Goal: Transaction & Acquisition: Purchase product/service

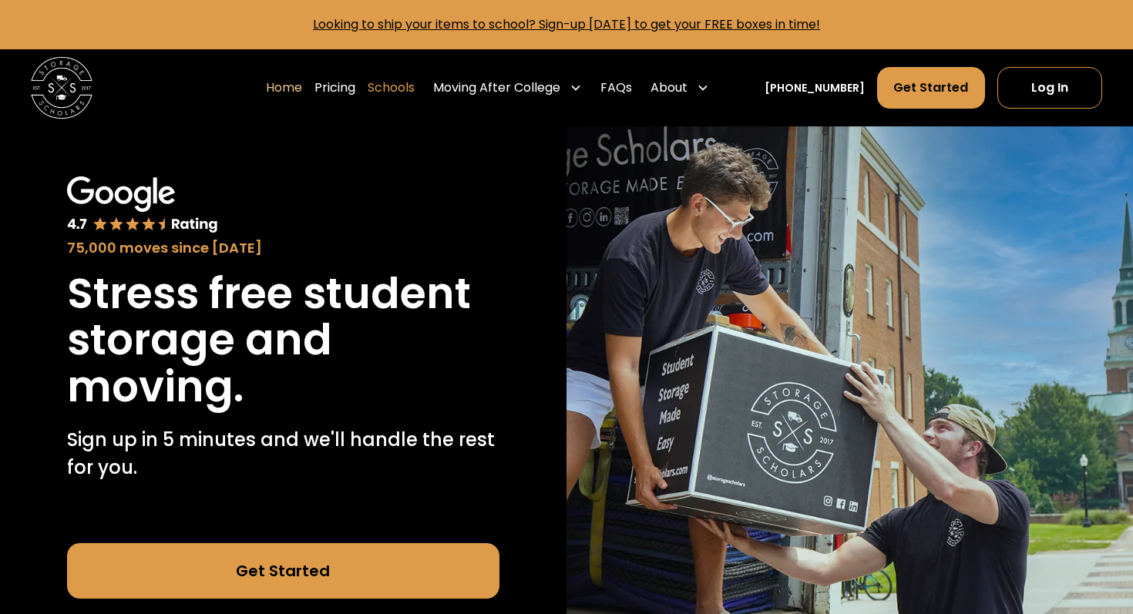
click at [415, 89] on link "Schools" at bounding box center [391, 87] width 47 height 43
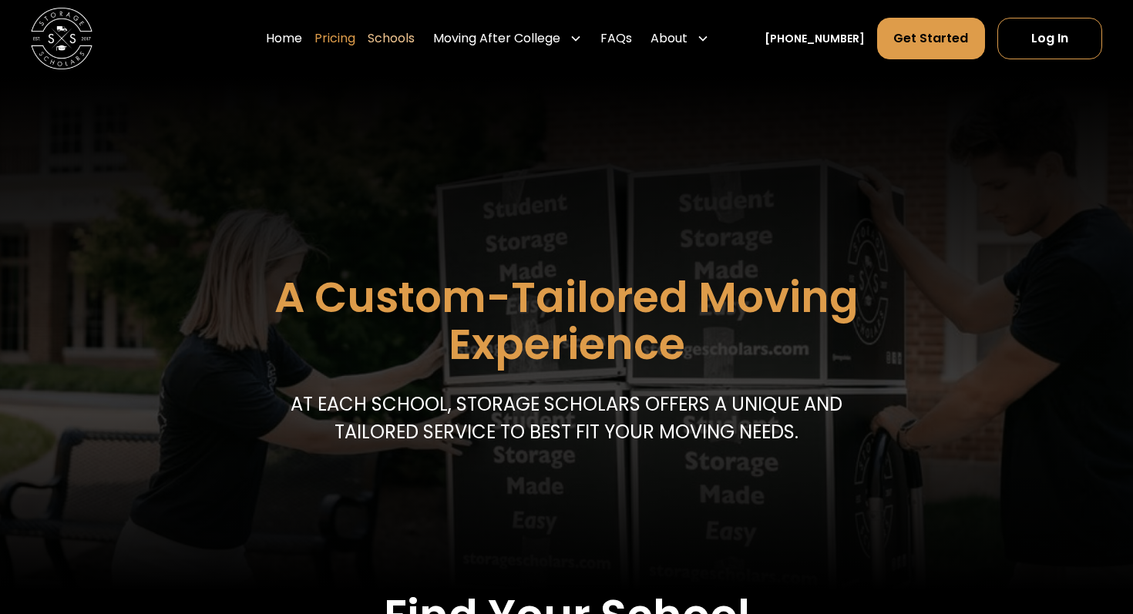
click at [355, 42] on link "Pricing" at bounding box center [334, 38] width 41 height 43
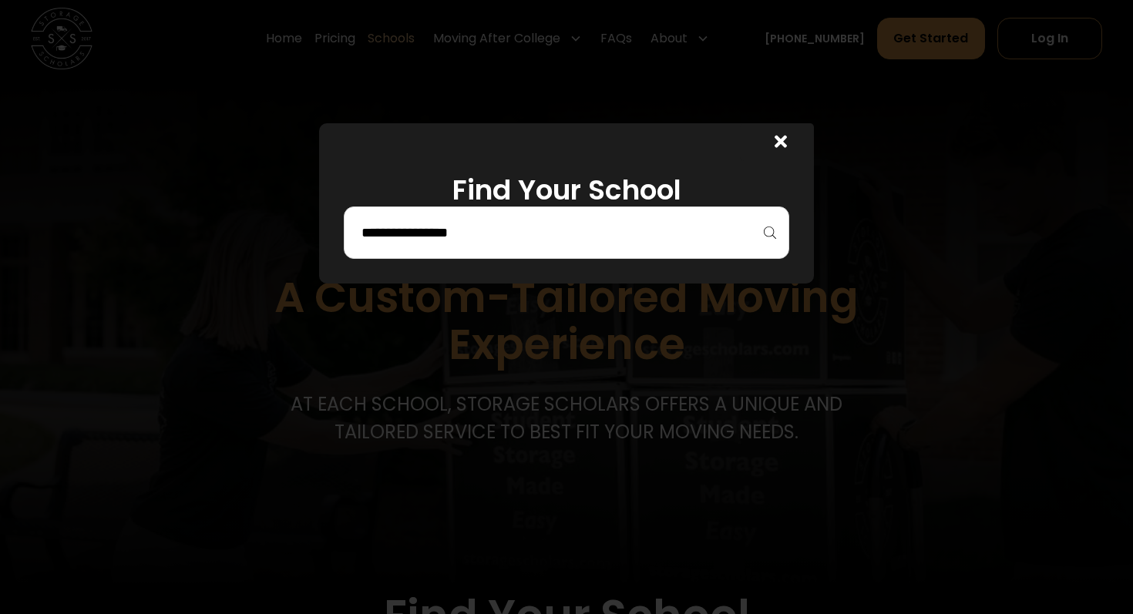
click at [472, 240] on input "search" at bounding box center [566, 233] width 413 height 26
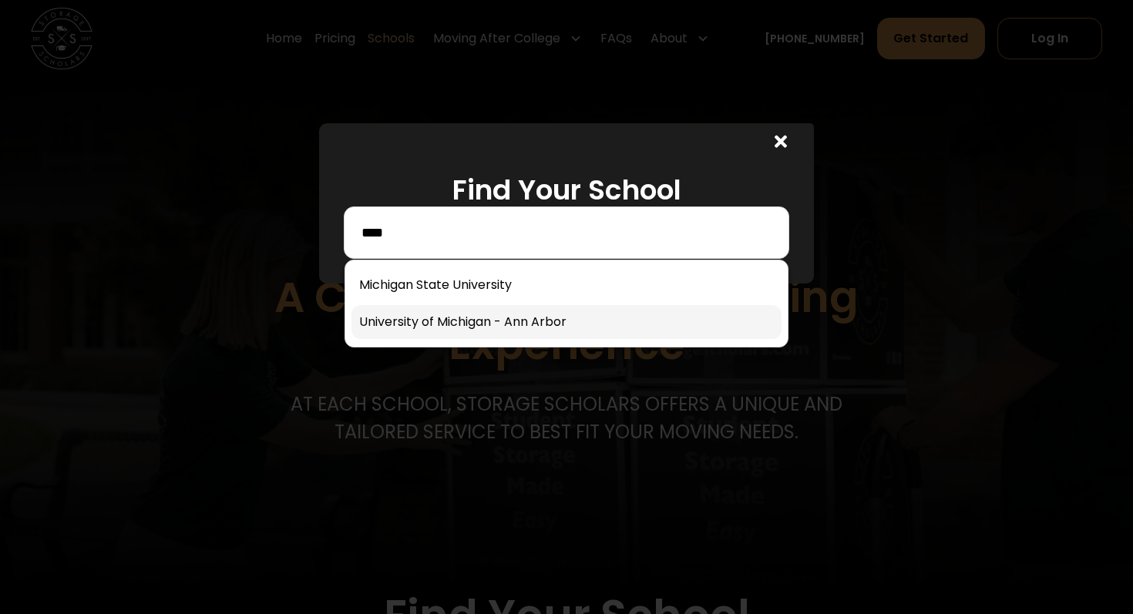
type input "****"
click at [487, 325] on link at bounding box center [566, 322] width 430 height 34
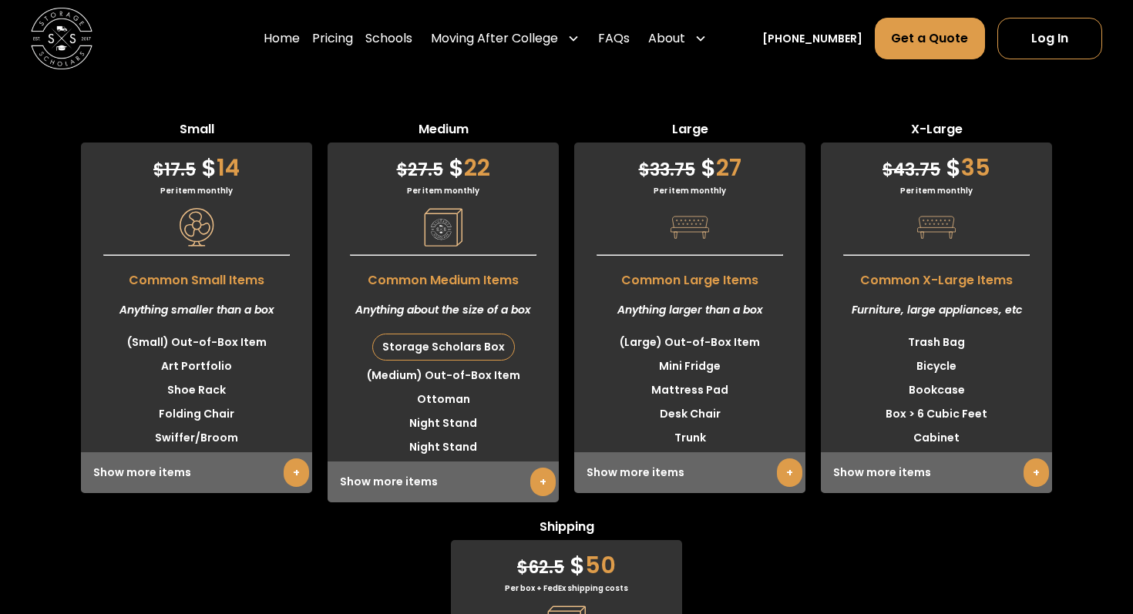
click at [1007, 165] on div "$ 43.75 $ 35 Per item monthly Common X-Large Items Furniture, large appliances,…" at bounding box center [936, 318] width 231 height 351
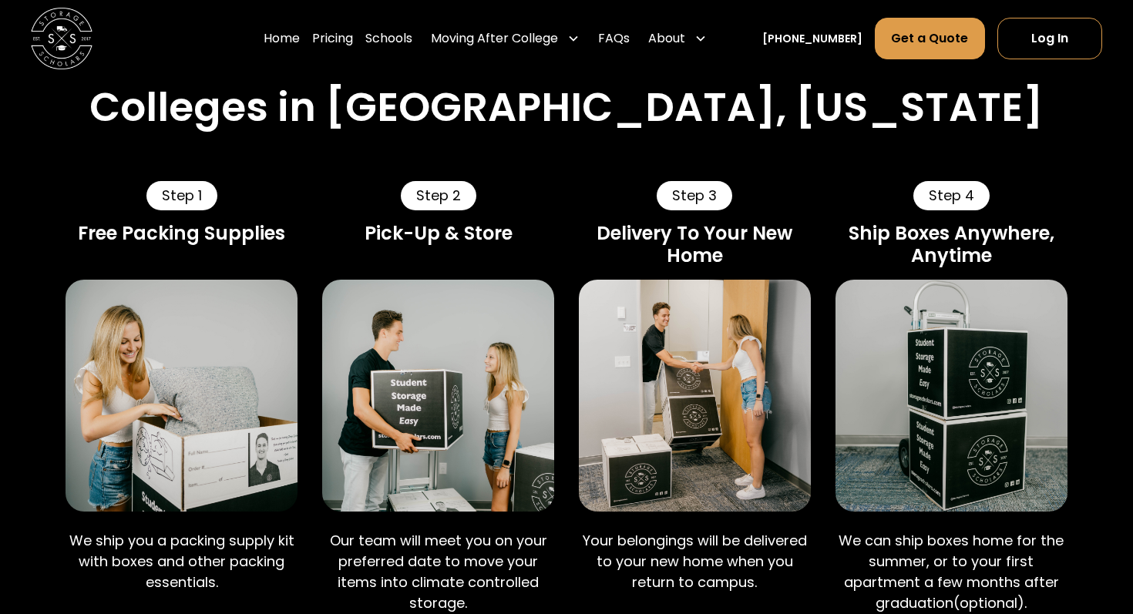
scroll to position [851, 0]
